Goal: Task Accomplishment & Management: Use online tool/utility

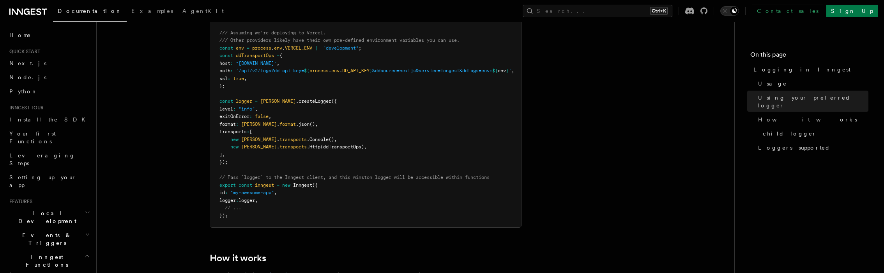
scroll to position [741, 0]
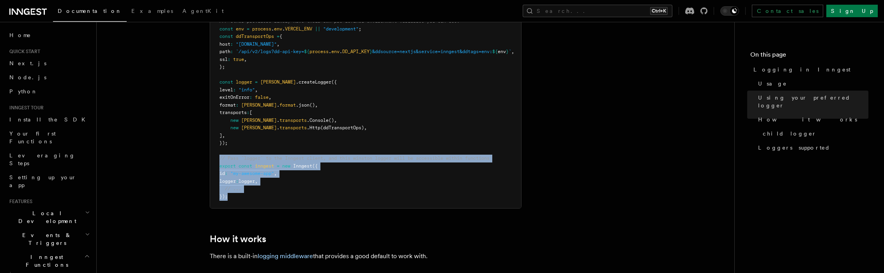
drag, startPoint x: 219, startPoint y: 157, endPoint x: 260, endPoint y: 198, distance: 58.5
click at [260, 198] on pre "import { Inngest } from "inngest" ; import winston from "winston" ; /// Assumin…" at bounding box center [365, 93] width 311 height 228
copy code "// Pass `logger` to the Inngest client, and this winston logger will be accessi…"
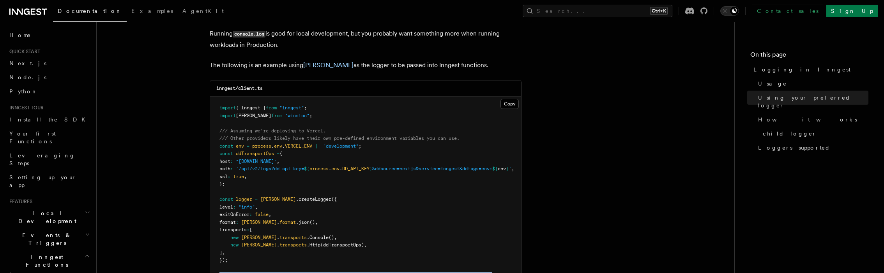
scroll to position [663, 0]
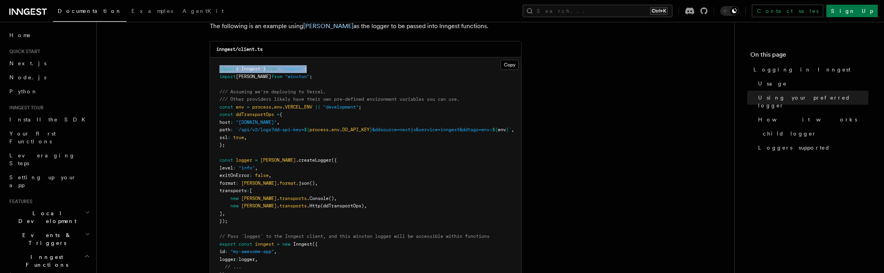
drag, startPoint x: 218, startPoint y: 67, endPoint x: 320, endPoint y: 71, distance: 101.8
click at [320, 71] on pre "import { Inngest } from "inngest" ; import winston from "winston" ; /// Assumin…" at bounding box center [365, 171] width 311 height 228
copy span "import { Inngest } from "inngest" ;"
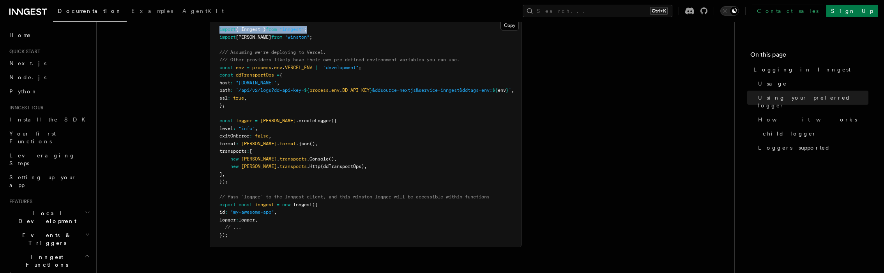
scroll to position [741, 0]
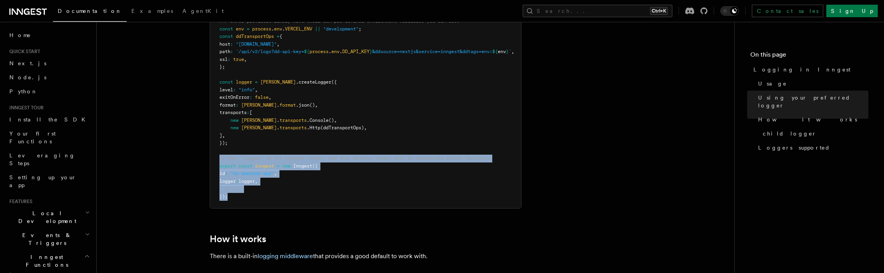
drag, startPoint x: 230, startPoint y: 197, endPoint x: 213, endPoint y: 161, distance: 39.4
click at [213, 161] on pre "import { Inngest } from "inngest" ; import winston from "winston" ; /// Assumin…" at bounding box center [365, 93] width 311 height 228
click at [243, 197] on pre "import { Inngest } from "inngest" ; import winston from "winston" ; /// Assumin…" at bounding box center [365, 93] width 311 height 228
drag, startPoint x: 232, startPoint y: 198, endPoint x: 214, endPoint y: 157, distance: 44.5
click at [214, 157] on pre "import { Inngest } from "inngest" ; import winston from "winston" ; /// Assumin…" at bounding box center [365, 93] width 311 height 228
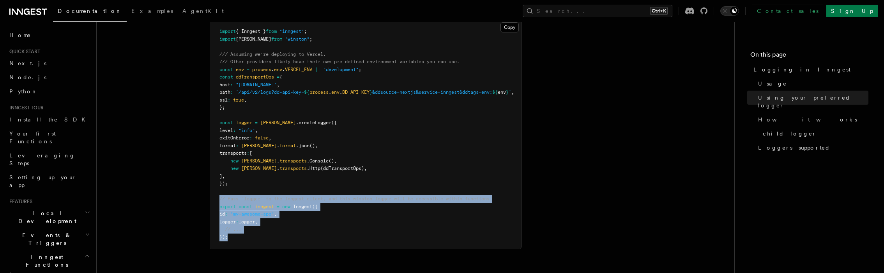
scroll to position [702, 0]
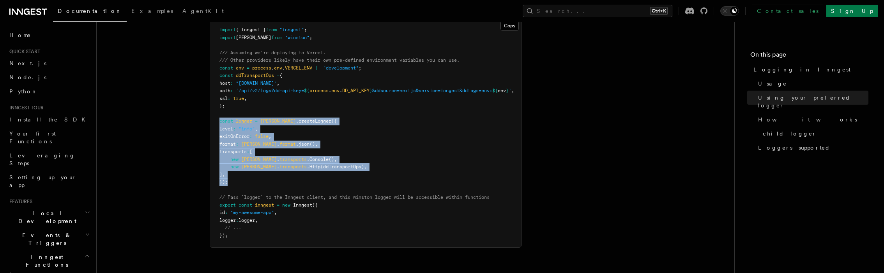
drag, startPoint x: 220, startPoint y: 120, endPoint x: 331, endPoint y: 182, distance: 128.1
click at [331, 182] on pre "import { Inngest } from "inngest" ; import winston from "winston" ; /// Assumin…" at bounding box center [365, 132] width 311 height 228
